Goal: Find specific page/section: Find specific page/section

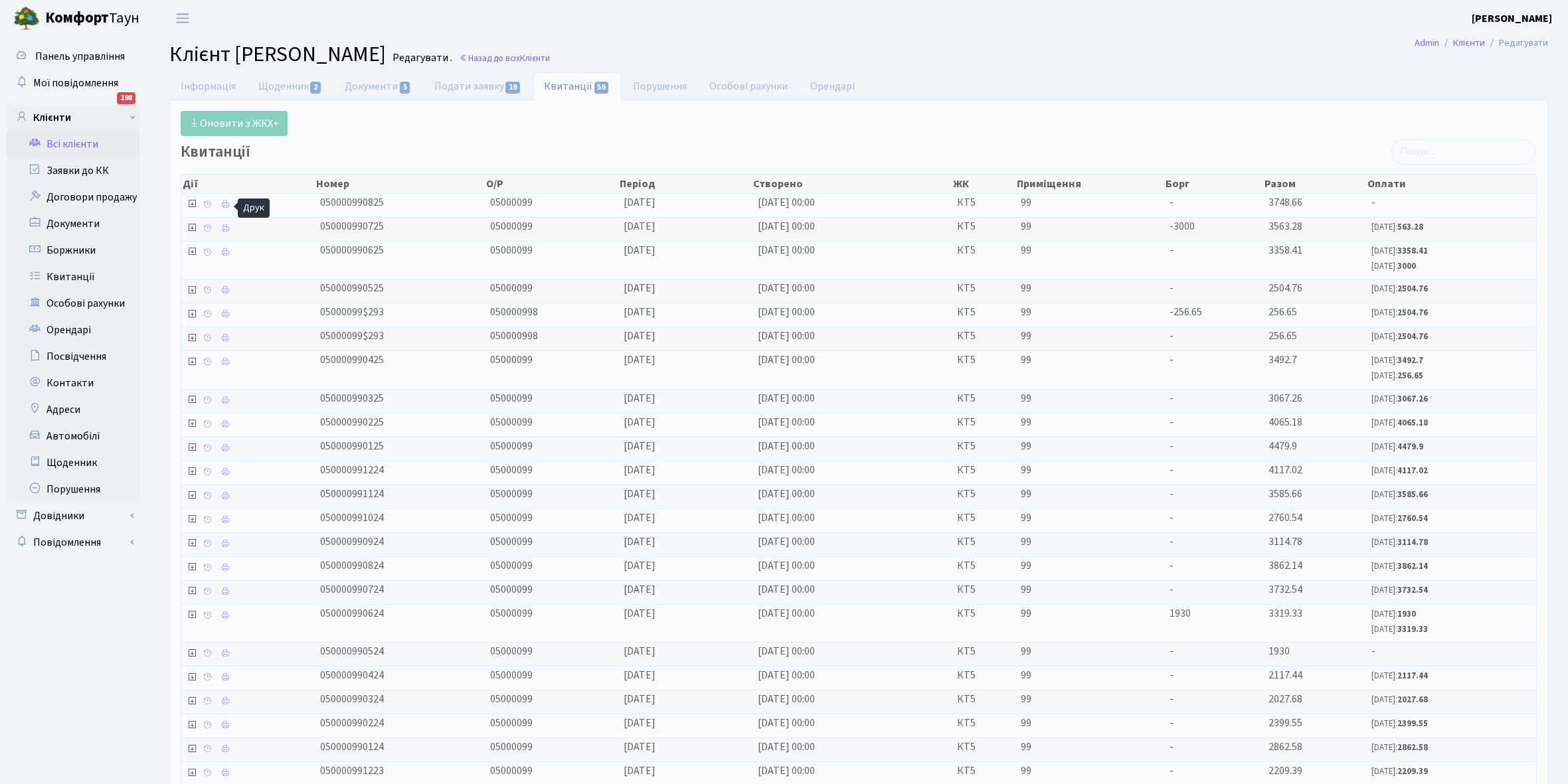
select select "25"
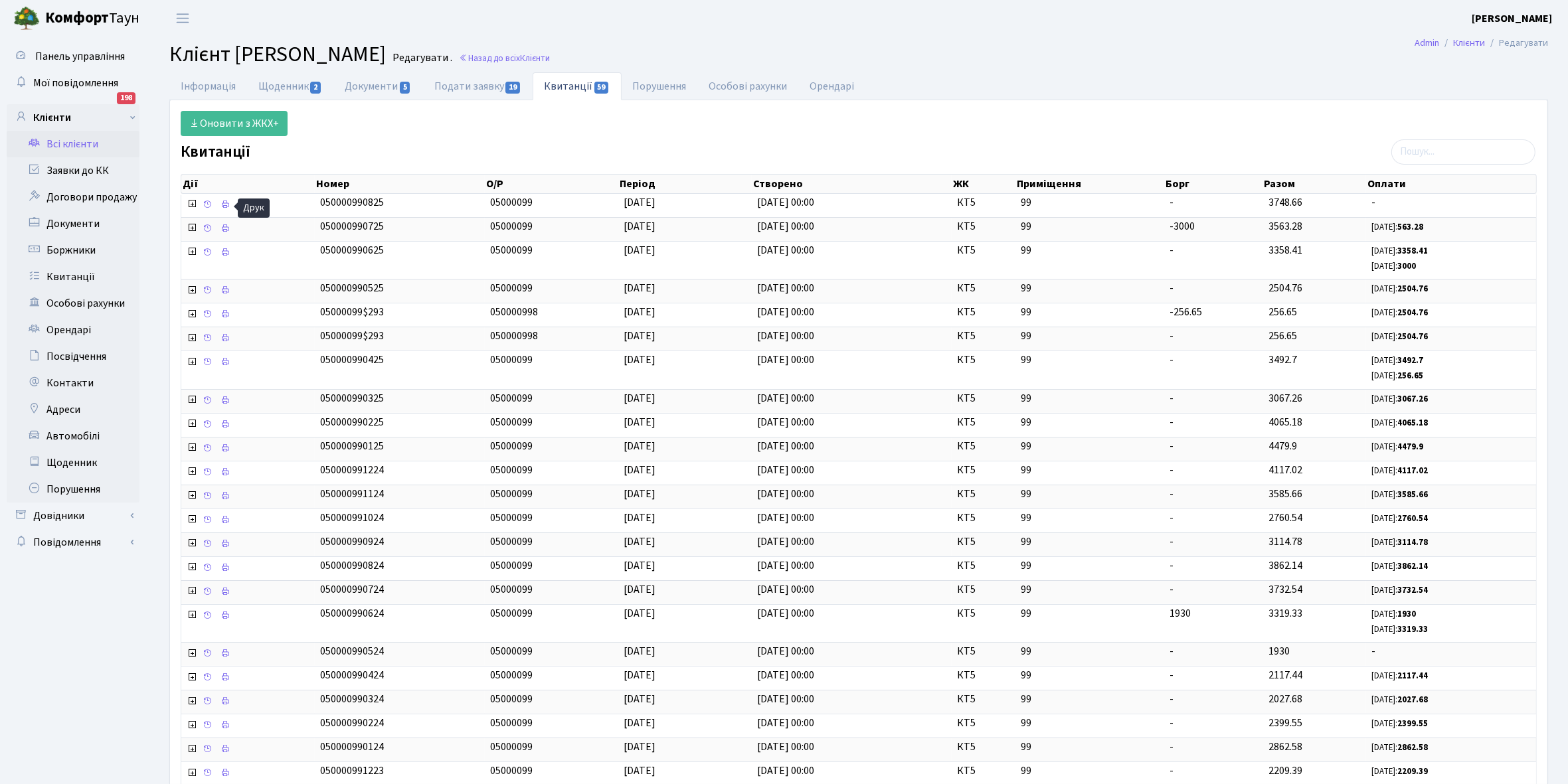
click at [68, 140] on link "Всі клієнти" at bounding box center [73, 144] width 133 height 27
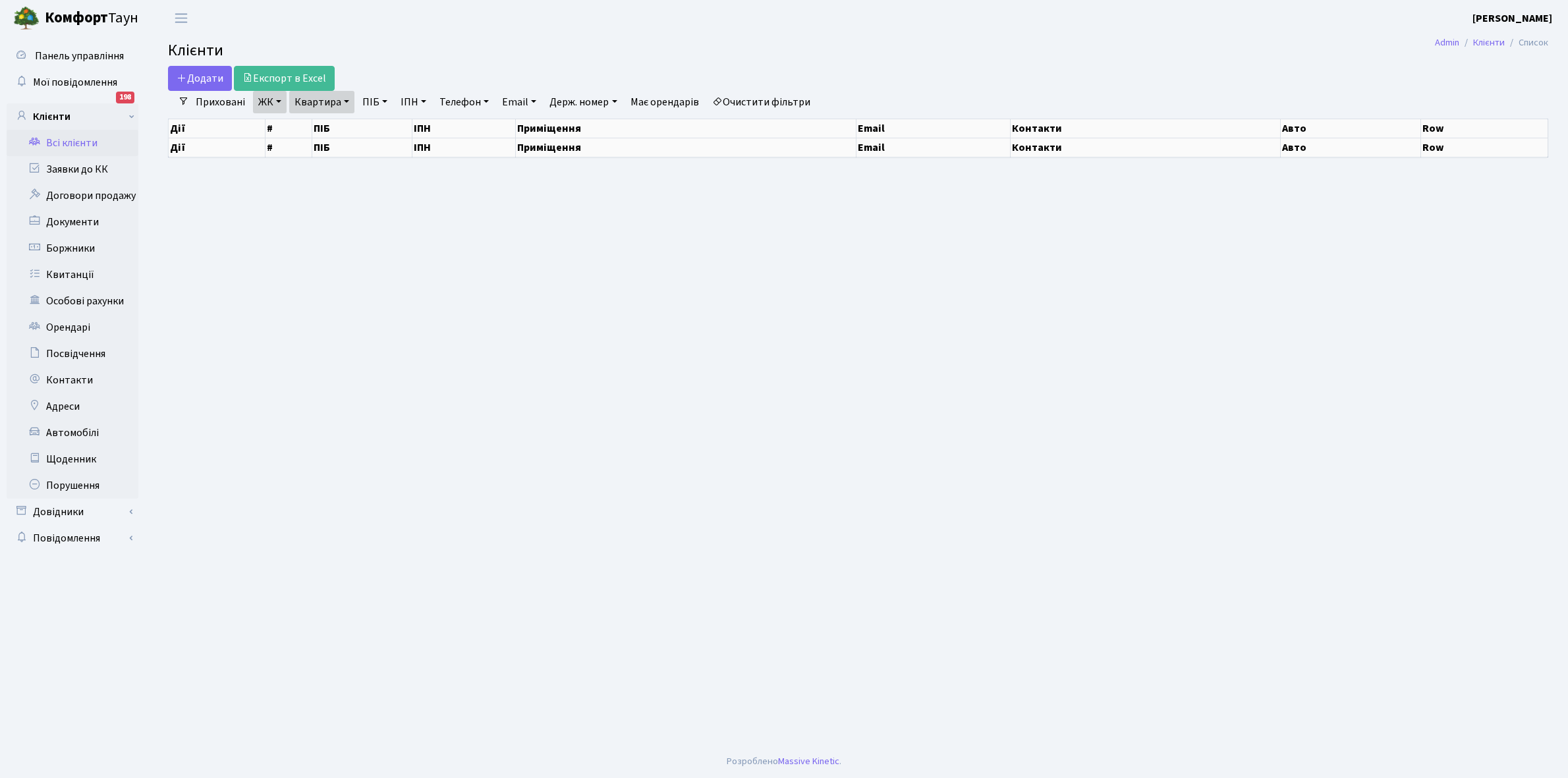
select select "25"
